Goal: Task Accomplishment & Management: Use online tool/utility

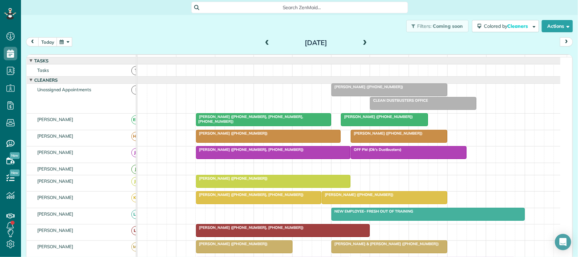
scroll to position [42, 0]
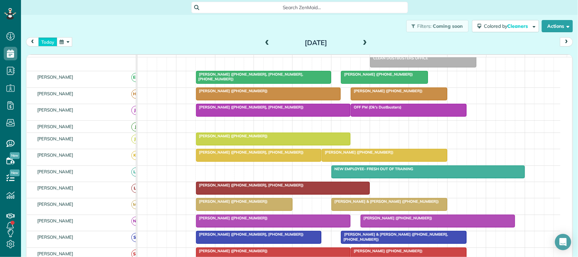
click at [48, 43] on button "today" at bounding box center [47, 41] width 19 height 9
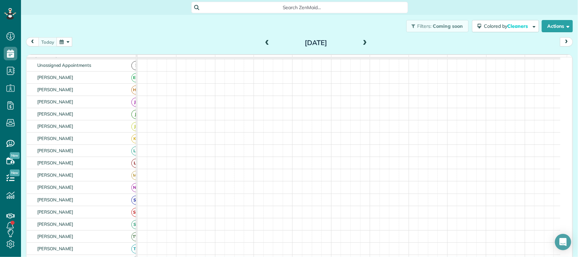
scroll to position [29, 0]
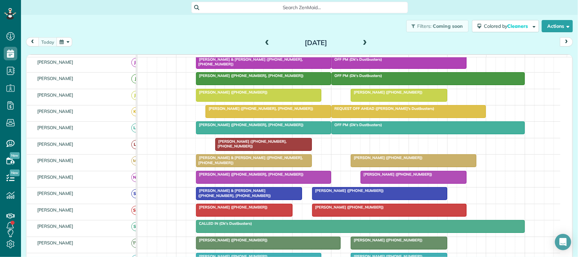
scroll to position [89, 0]
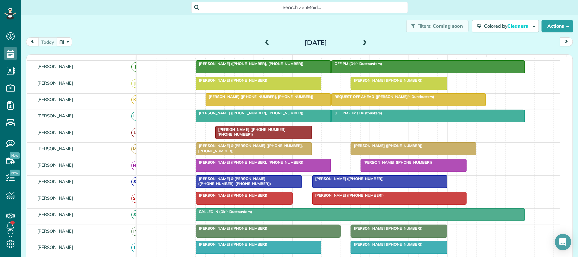
click at [389, 89] on div at bounding box center [399, 83] width 96 height 12
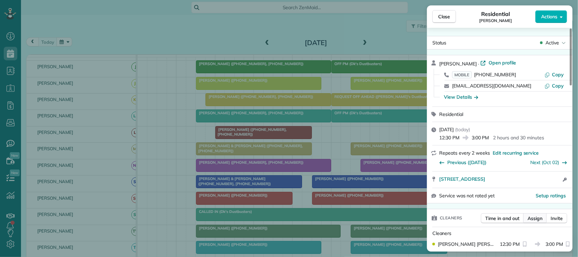
click at [537, 219] on span "Assign" at bounding box center [534, 218] width 15 height 7
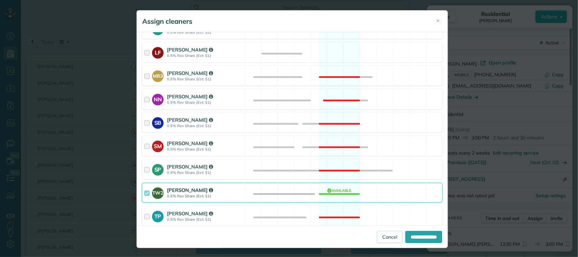
scroll to position [254, 0]
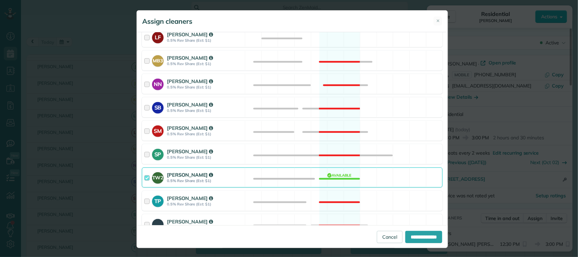
click at [231, 182] on strong "0.5% Rev Share (Est: $1)" at bounding box center [205, 180] width 76 height 5
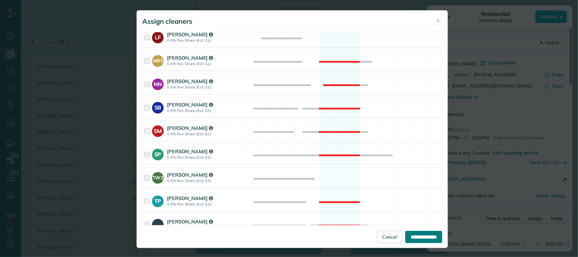
click at [420, 237] on input "**********" at bounding box center [423, 237] width 37 height 12
type input "**********"
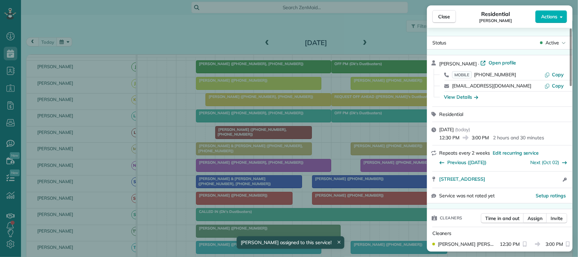
drag, startPoint x: 448, startPoint y: 16, endPoint x: 419, endPoint y: 46, distance: 41.9
click at [448, 18] on span "Close" at bounding box center [444, 16] width 12 height 7
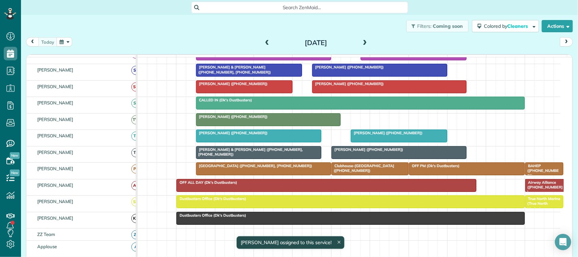
scroll to position [216, 0]
